Goal: Task Accomplishment & Management: Manage account settings

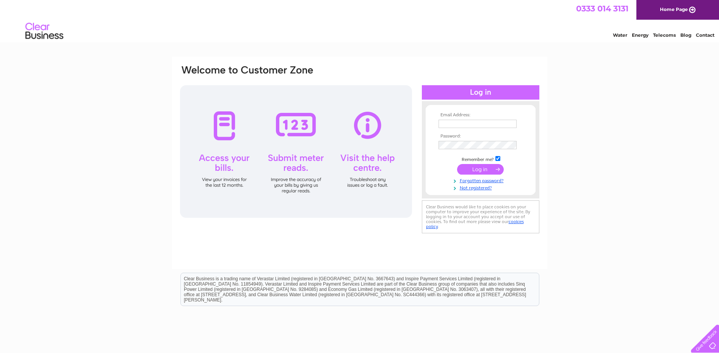
type input "[PERSON_NAME][EMAIL_ADDRESS][DOMAIN_NAME]"
click at [472, 168] on input "submit" at bounding box center [480, 169] width 47 height 11
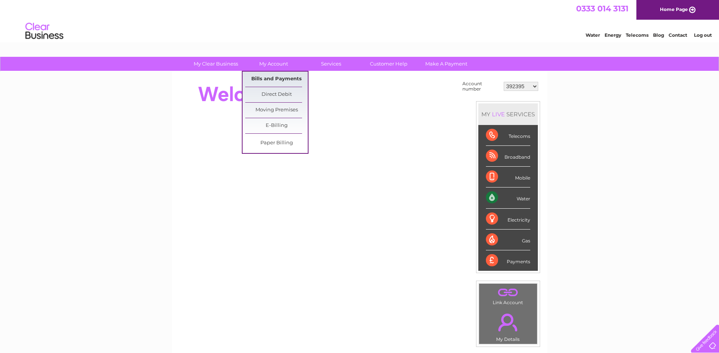
click at [269, 82] on link "Bills and Payments" at bounding box center [276, 79] width 63 height 15
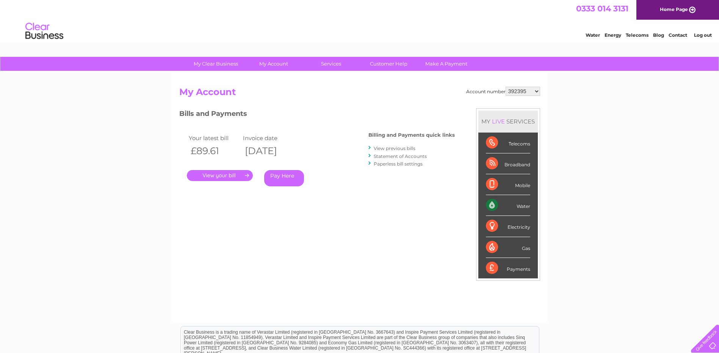
click at [234, 177] on link "." at bounding box center [220, 175] width 66 height 11
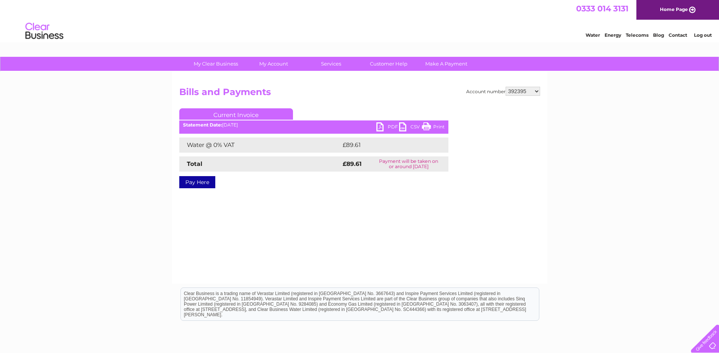
click at [379, 129] on link "PDF" at bounding box center [387, 127] width 23 height 11
